Goal: Complete application form: Fill out and submit a form for a specific purpose

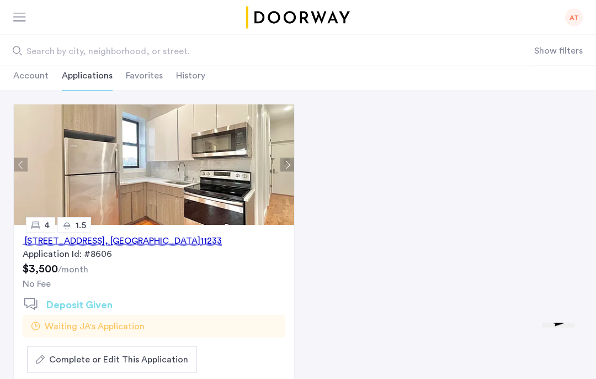
scroll to position [69, 0]
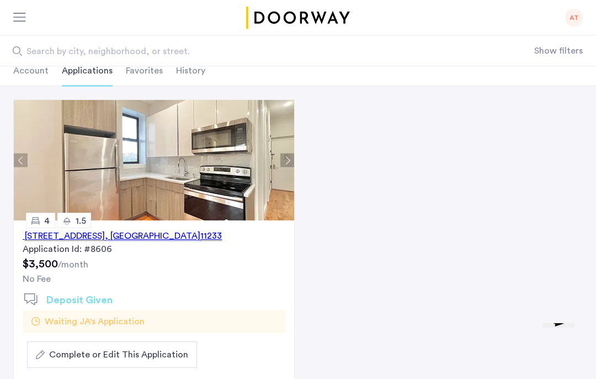
click at [96, 349] on span "Complete or Edit This Application" at bounding box center [118, 354] width 139 height 13
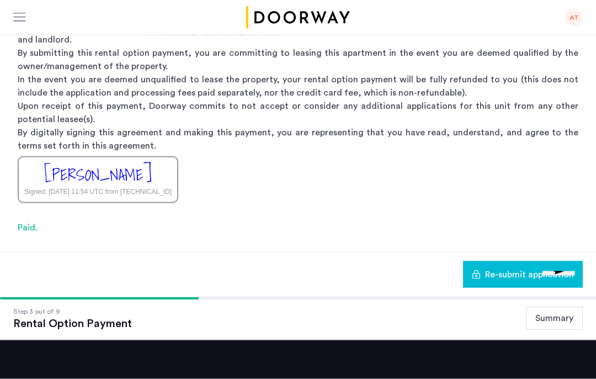
click at [540, 270] on span "Re-submit application" at bounding box center [529, 274] width 89 height 13
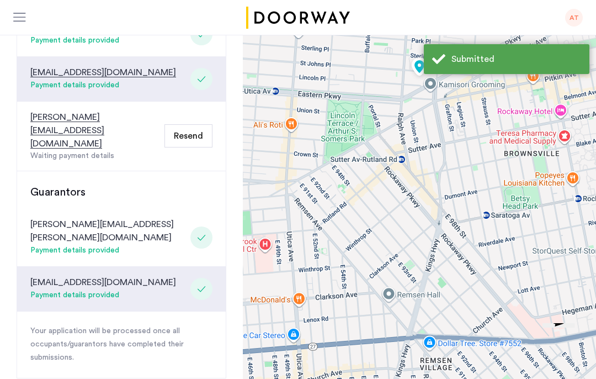
scroll to position [324, 0]
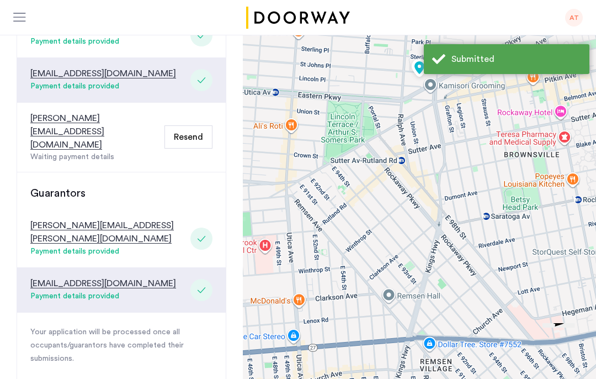
click at [177, 125] on button "Resend" at bounding box center [188, 136] width 48 height 23
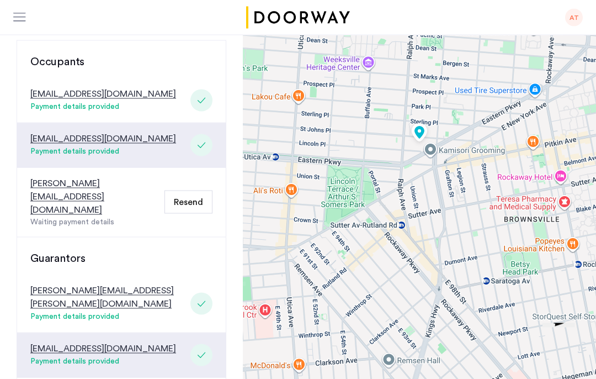
scroll to position [259, 0]
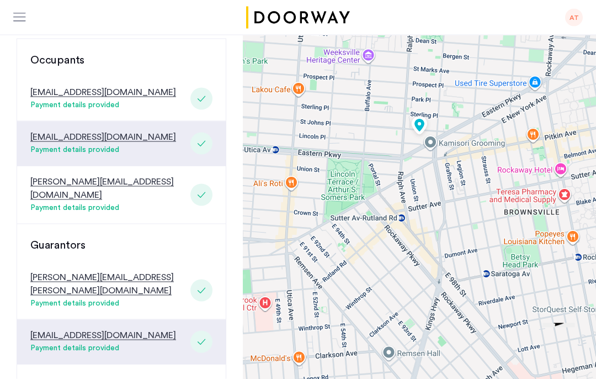
scroll to position [262, 0]
